Goal: Task Accomplishment & Management: Manage account settings

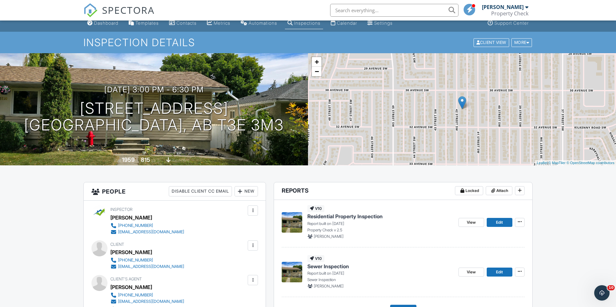
click at [351, 216] on span "Residential Property Inspection" at bounding box center [344, 216] width 75 height 7
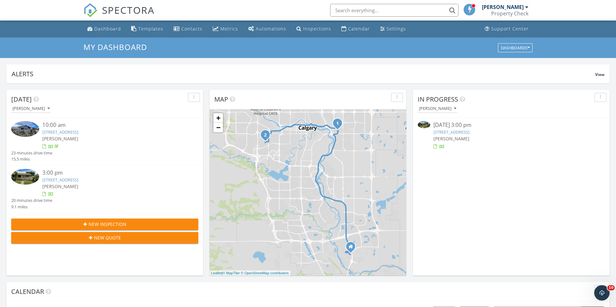
click at [469, 133] on link "3122 42 St SW, Calgary, AB T3E 3M3" at bounding box center [451, 132] width 36 height 6
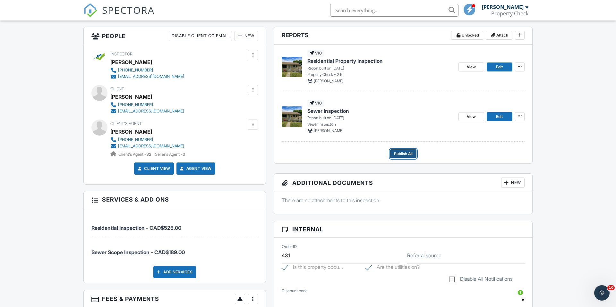
click at [407, 154] on span "Publish All" at bounding box center [403, 154] width 19 height 6
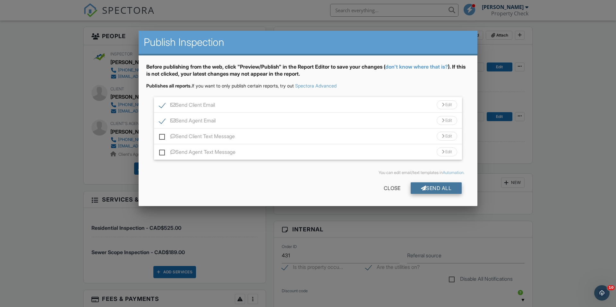
click at [426, 188] on div "Send All" at bounding box center [435, 188] width 51 height 12
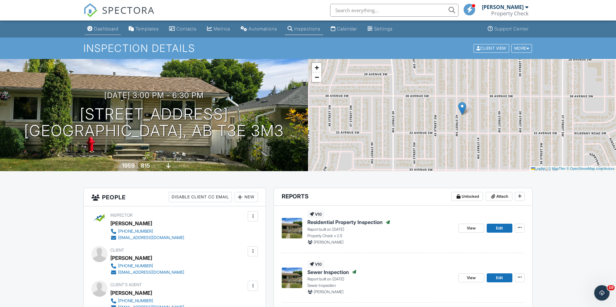
click at [108, 27] on div "Dashboard" at bounding box center [106, 28] width 24 height 5
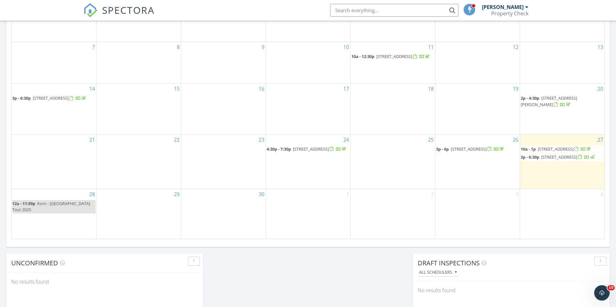
scroll to position [350, 0]
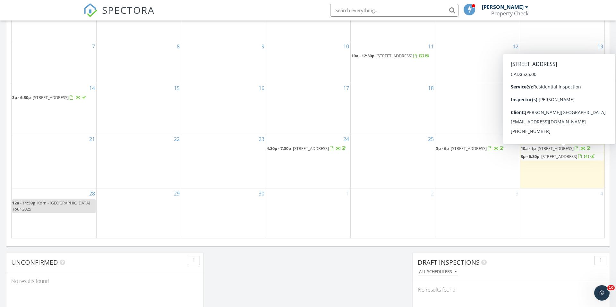
click at [560, 151] on span "[STREET_ADDRESS]" at bounding box center [555, 149] width 36 height 6
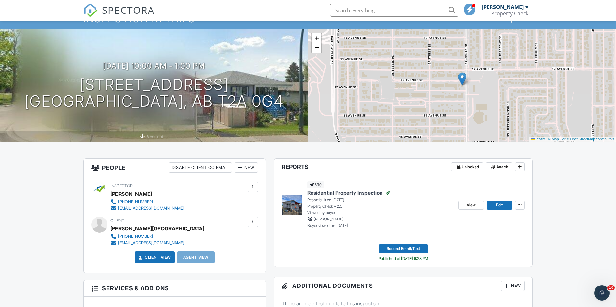
scroll to position [27, 0]
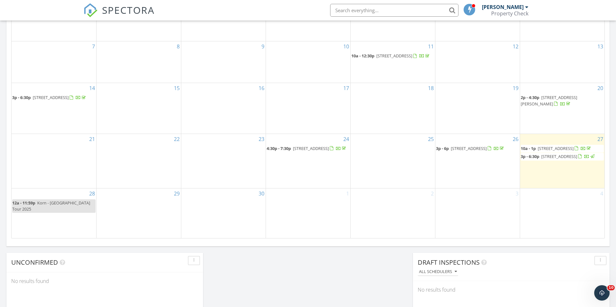
click at [563, 159] on span "[STREET_ADDRESS]" at bounding box center [559, 157] width 36 height 6
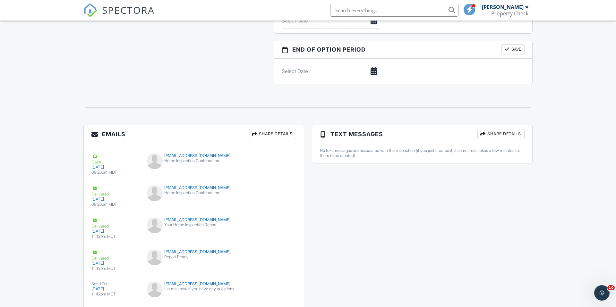
scroll to position [717, 0]
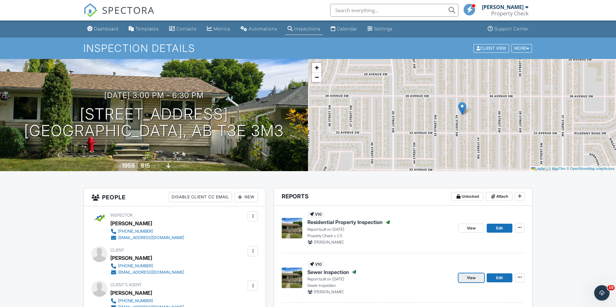
click at [473, 276] on span "View" at bounding box center [471, 278] width 9 height 6
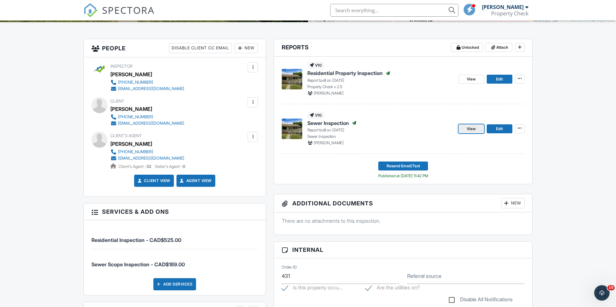
click at [474, 127] on span "View" at bounding box center [471, 129] width 9 height 6
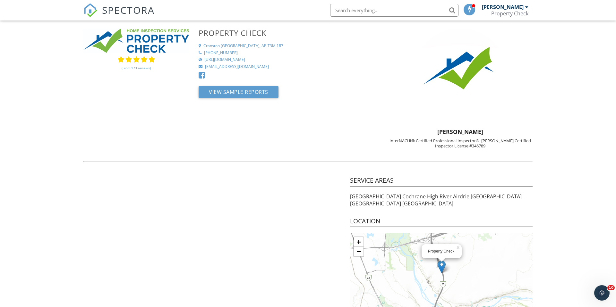
click at [131, 67] on link "(From 173 reviews)" at bounding box center [136, 68] width 29 height 11
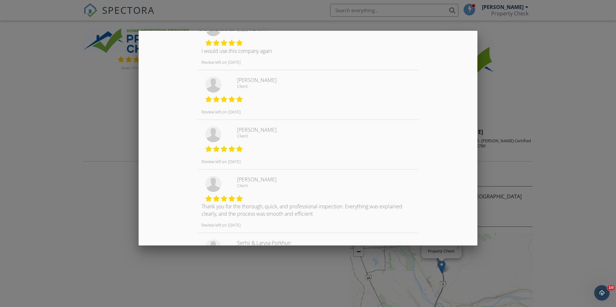
scroll to position [338, 0]
click at [537, 111] on div at bounding box center [308, 160] width 616 height 384
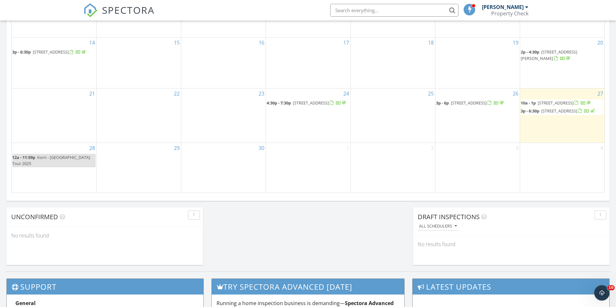
scroll to position [406, 0]
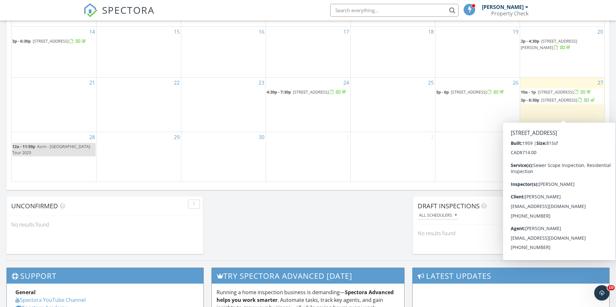
click at [563, 103] on span "[STREET_ADDRESS]" at bounding box center [559, 100] width 36 height 6
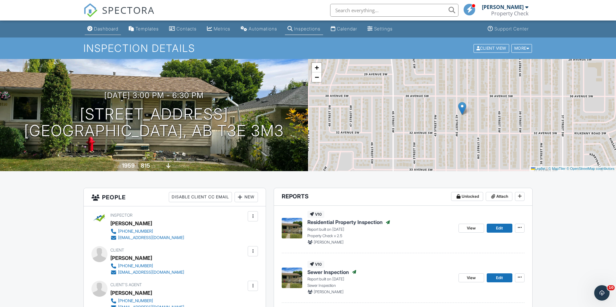
click at [101, 29] on div "Dashboard" at bounding box center [106, 28] width 24 height 5
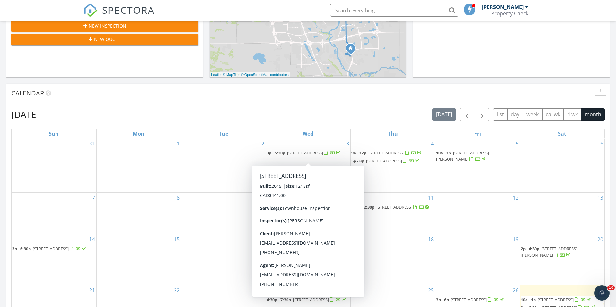
scroll to position [110, 0]
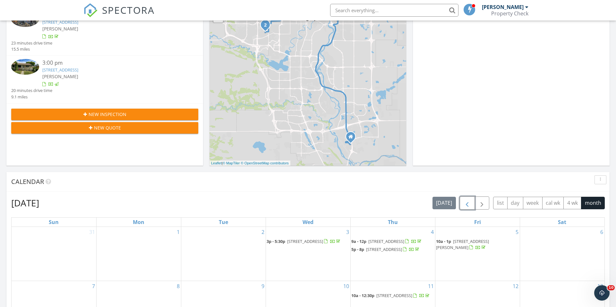
click at [469, 204] on span "button" at bounding box center [467, 203] width 8 height 8
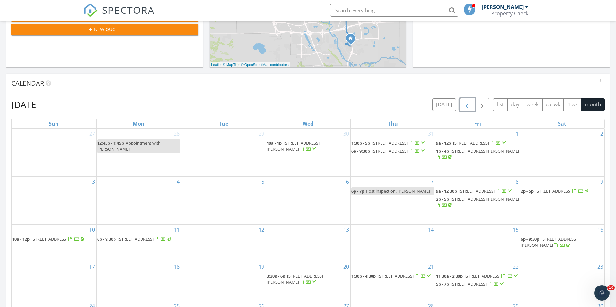
scroll to position [0, 0]
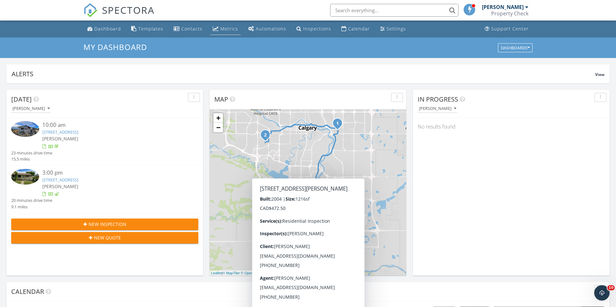
click at [222, 30] on div "Metrics" at bounding box center [229, 29] width 18 height 6
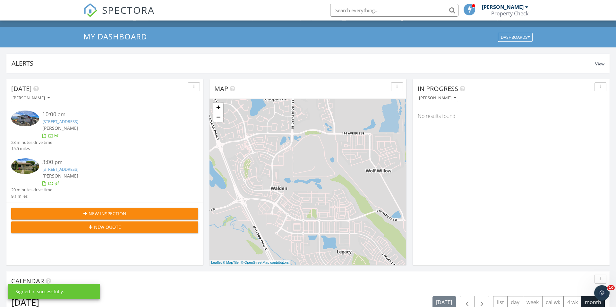
scroll to position [12, 0]
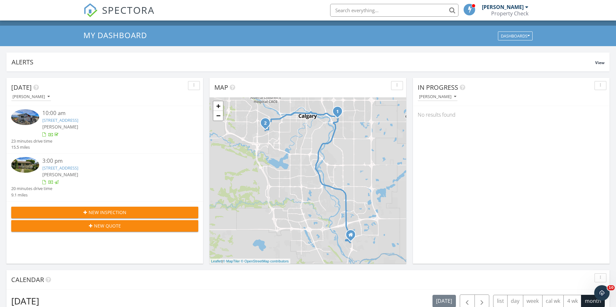
click at [78, 169] on link "[STREET_ADDRESS]" at bounding box center [60, 168] width 36 height 6
